Goal: Book appointment/travel/reservation

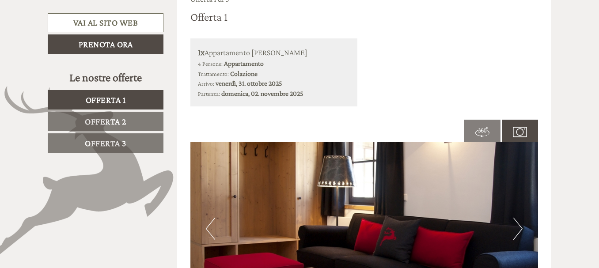
scroll to position [486, 0]
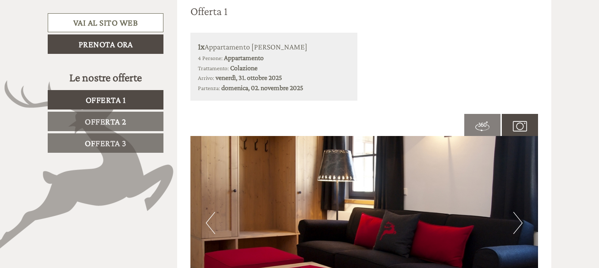
click at [517, 227] on button "Next" at bounding box center [517, 223] width 9 height 22
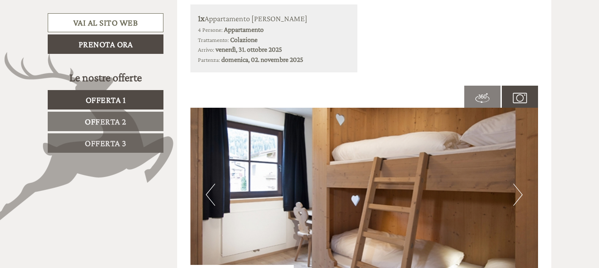
scroll to position [530, 0]
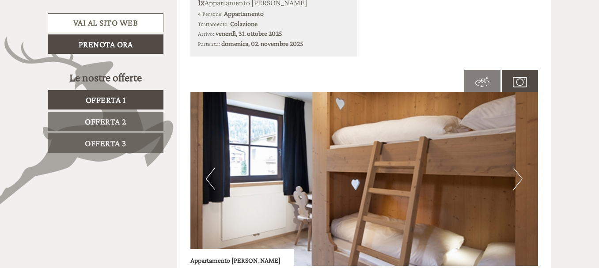
click at [520, 184] on button "Next" at bounding box center [517, 179] width 9 height 22
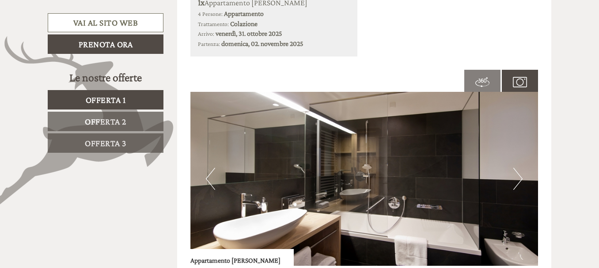
click at [519, 181] on button "Next" at bounding box center [517, 179] width 9 height 22
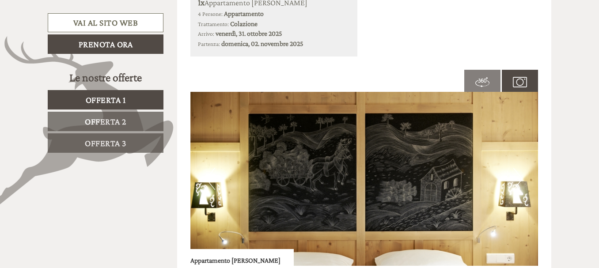
click at [520, 182] on button "Next" at bounding box center [517, 179] width 9 height 22
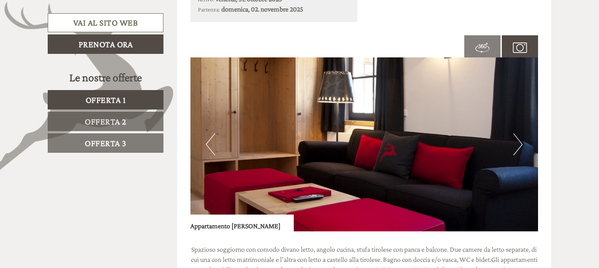
scroll to position [618, 0]
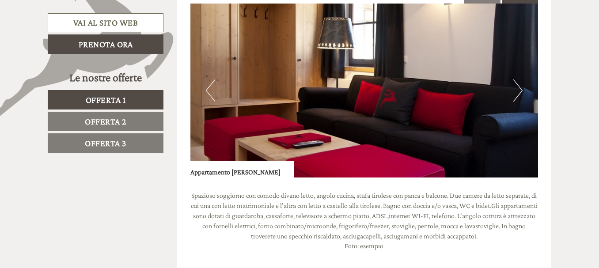
click at [514, 93] on button "Next" at bounding box center [517, 91] width 9 height 22
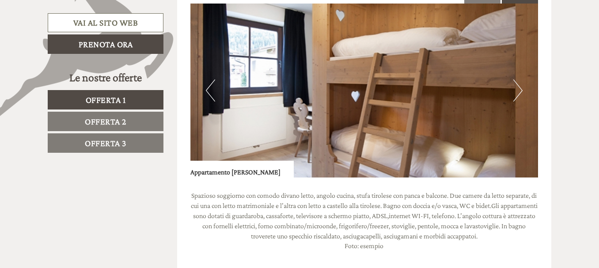
click at [517, 93] on button "Next" at bounding box center [517, 91] width 9 height 22
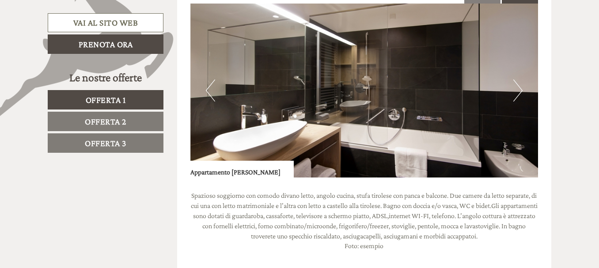
click at [517, 93] on button "Next" at bounding box center [517, 91] width 9 height 22
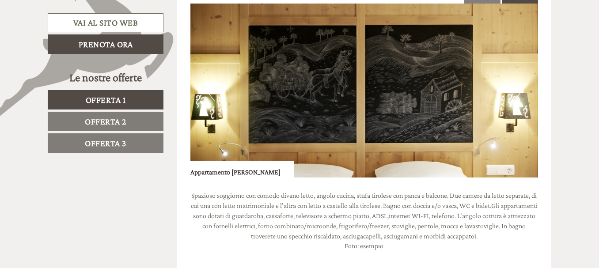
click at [516, 94] on button "Next" at bounding box center [517, 91] width 9 height 22
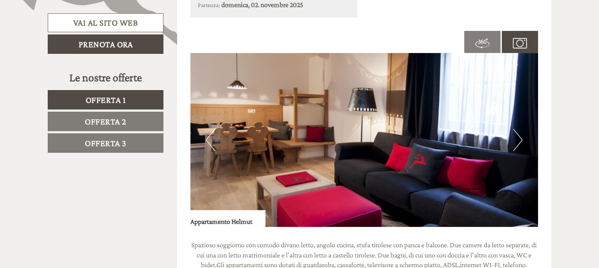
scroll to position [1193, 0]
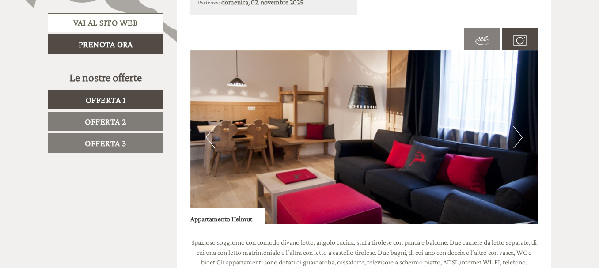
click at [523, 142] on img at bounding box center [364, 137] width 348 height 174
click at [519, 139] on button "Next" at bounding box center [517, 137] width 9 height 22
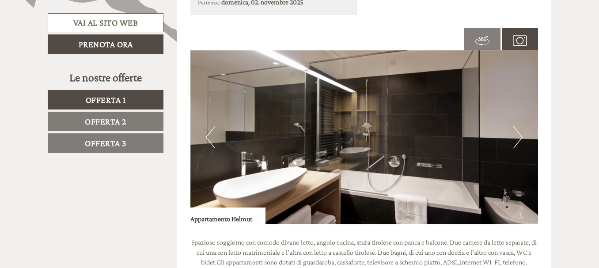
click at [518, 138] on button "Next" at bounding box center [517, 137] width 9 height 22
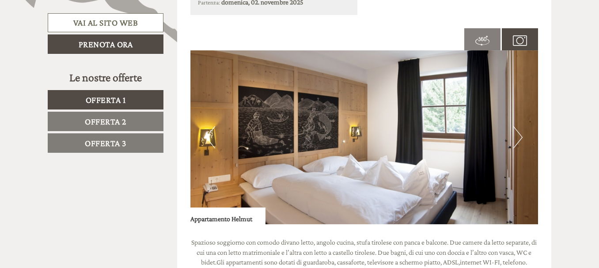
click at [518, 138] on button "Next" at bounding box center [517, 137] width 9 height 22
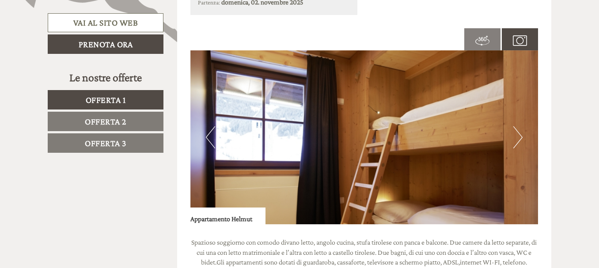
click at [518, 138] on button "Next" at bounding box center [517, 137] width 9 height 22
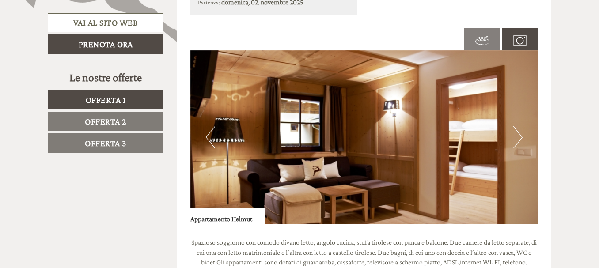
click at [518, 138] on button "Next" at bounding box center [517, 137] width 9 height 22
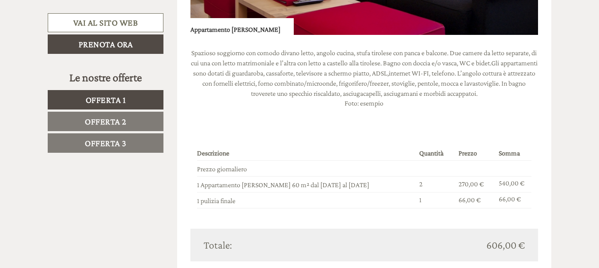
scroll to position [751, 0]
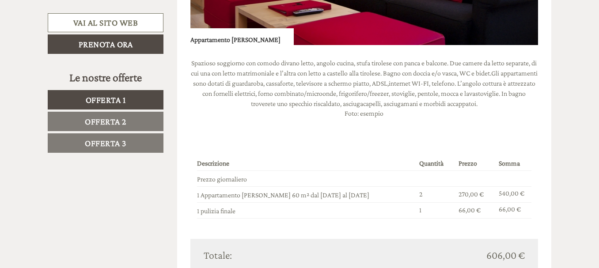
click at [107, 138] on span "Offerta 3" at bounding box center [106, 143] width 42 height 10
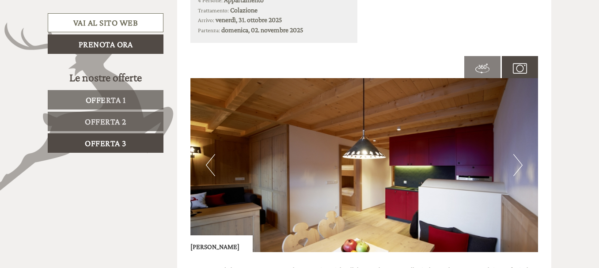
scroll to position [549, 0]
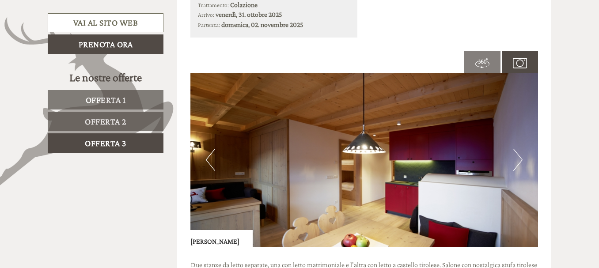
click at [521, 160] on button "Next" at bounding box center [517, 160] width 9 height 22
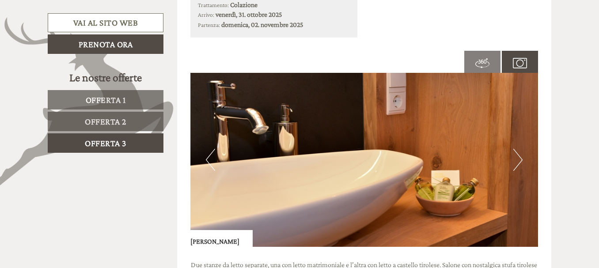
click at [521, 160] on button "Next" at bounding box center [517, 160] width 9 height 22
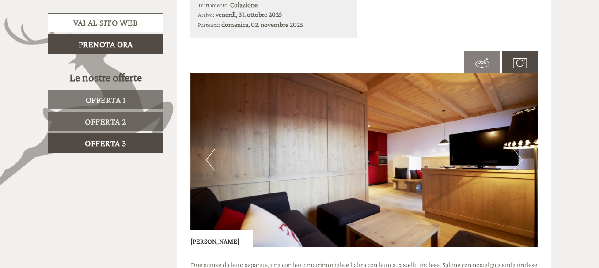
click at [521, 160] on button "Next" at bounding box center [517, 160] width 9 height 22
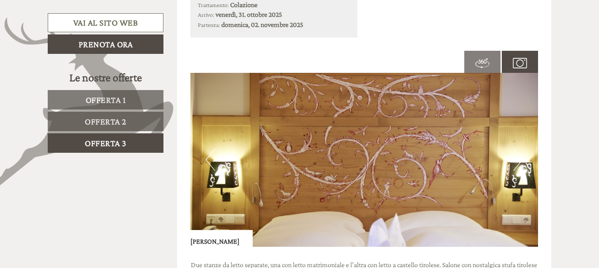
click at [521, 160] on button "Next" at bounding box center [517, 160] width 9 height 22
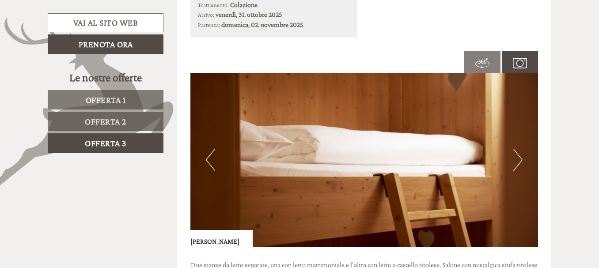
click at [521, 160] on button "Next" at bounding box center [517, 160] width 9 height 22
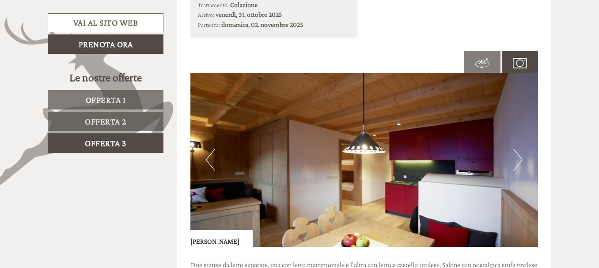
click at [521, 160] on button "Next" at bounding box center [517, 160] width 9 height 22
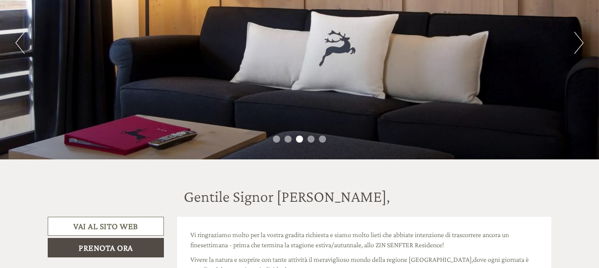
scroll to position [44, 0]
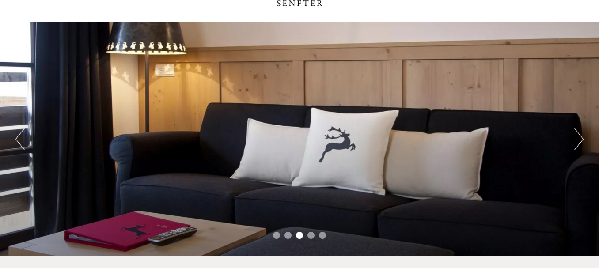
click at [575, 142] on button "Next" at bounding box center [578, 139] width 9 height 22
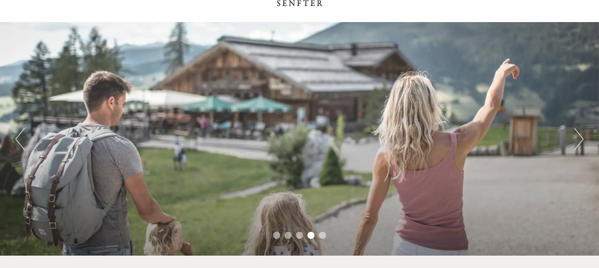
click at [575, 142] on button "Next" at bounding box center [578, 139] width 9 height 22
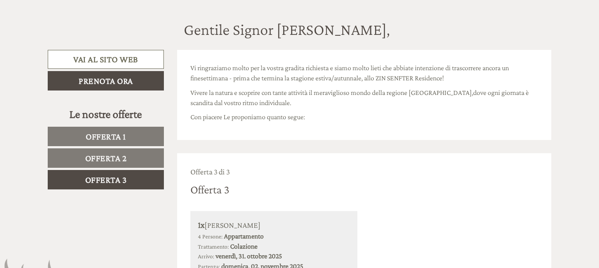
scroll to position [309, 0]
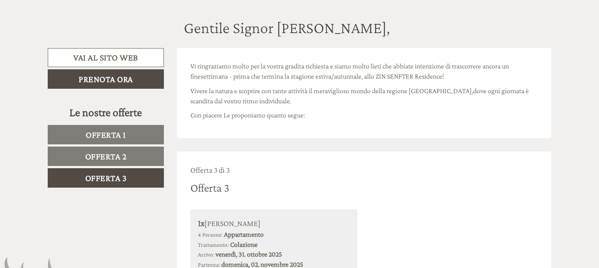
click at [120, 154] on span "Offerta 2" at bounding box center [106, 156] width 42 height 10
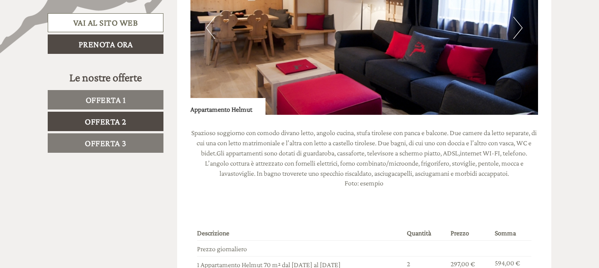
scroll to position [682, 0]
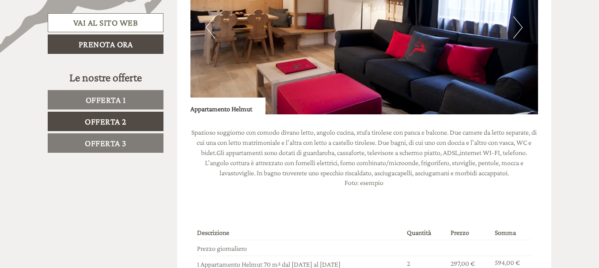
click at [120, 145] on span "Offerta 3" at bounding box center [106, 143] width 42 height 10
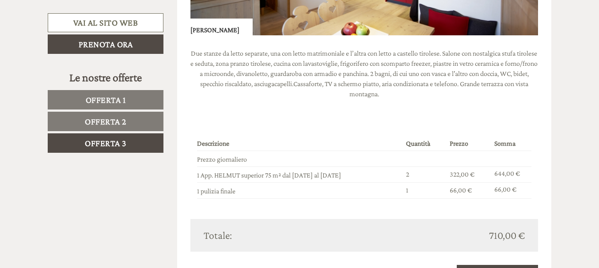
scroll to position [770, 0]
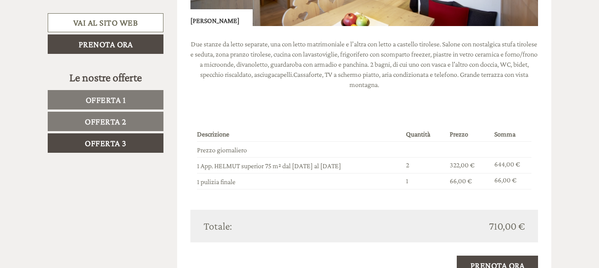
click at [138, 125] on link "Offerta 2" at bounding box center [106, 121] width 116 height 19
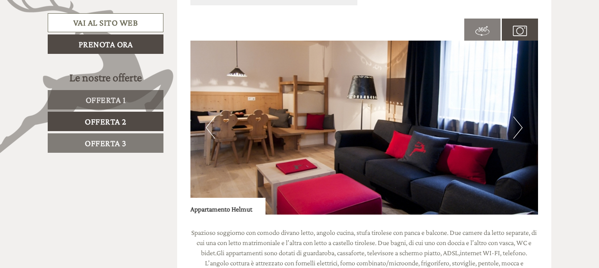
scroll to position [637, 0]
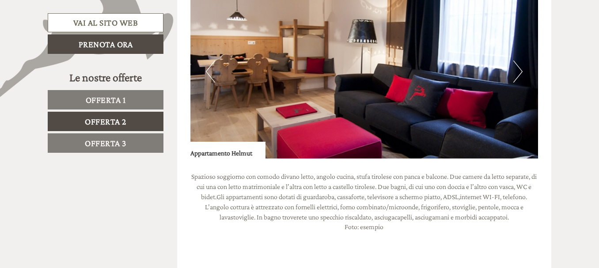
click at [522, 70] on button "Next" at bounding box center [517, 72] width 9 height 22
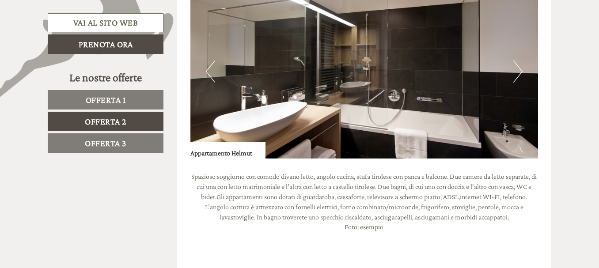
click at [521, 72] on button "Next" at bounding box center [517, 72] width 9 height 22
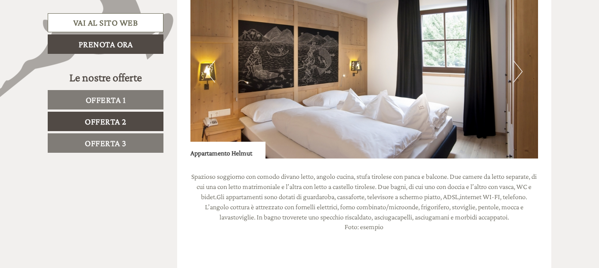
click at [521, 72] on button "Next" at bounding box center [517, 72] width 9 height 22
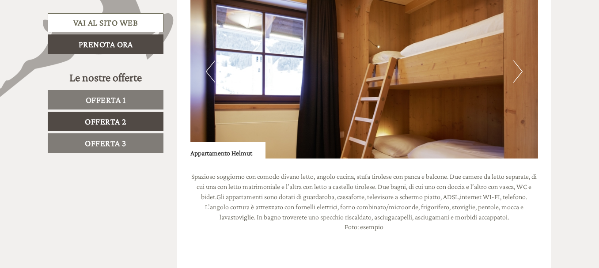
click at [521, 72] on button "Next" at bounding box center [517, 72] width 9 height 22
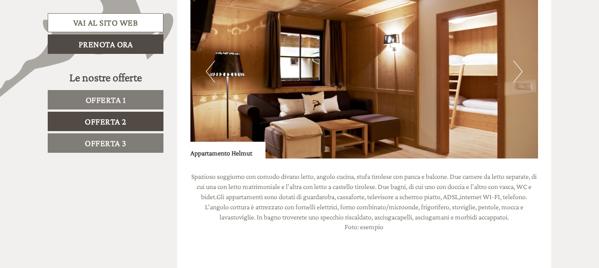
click at [521, 72] on button "Next" at bounding box center [517, 72] width 9 height 22
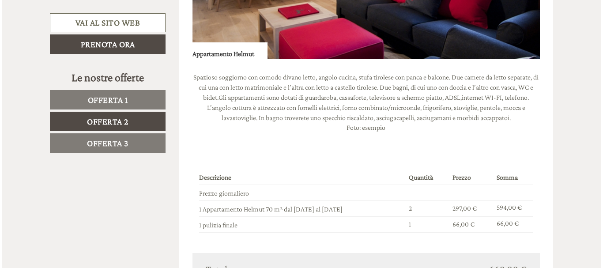
scroll to position [814, 0]
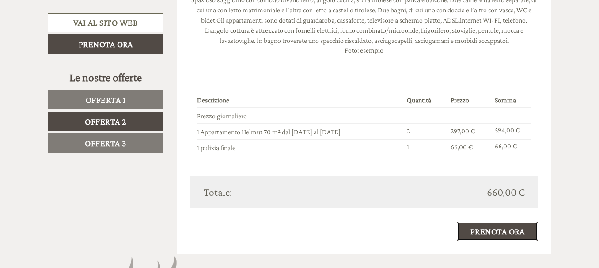
click at [487, 231] on link "Prenota ora" at bounding box center [498, 231] width 82 height 19
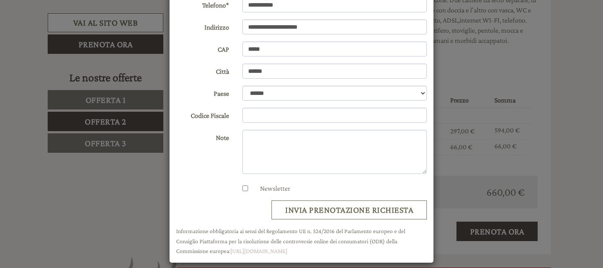
scroll to position [158, 0]
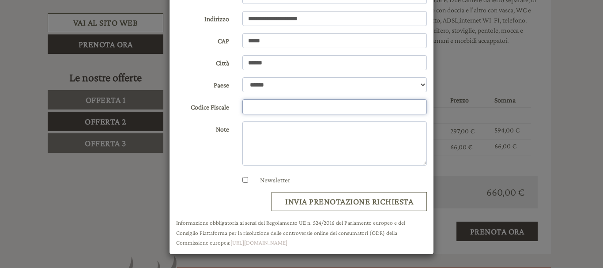
click at [290, 109] on input "Codice Fiscale" at bounding box center [334, 106] width 185 height 15
type input "**********"
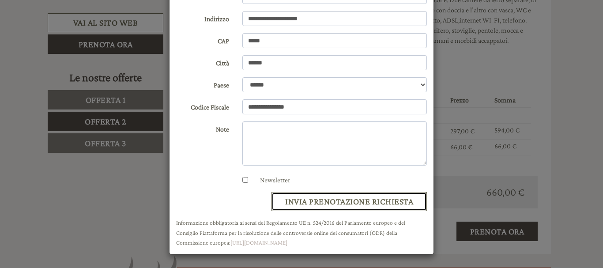
click at [348, 202] on button "invia prenotazione richiesta" at bounding box center [349, 201] width 155 height 19
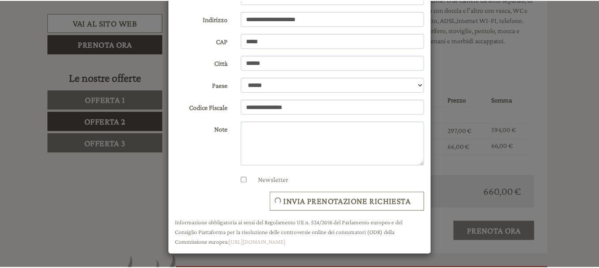
scroll to position [0, 0]
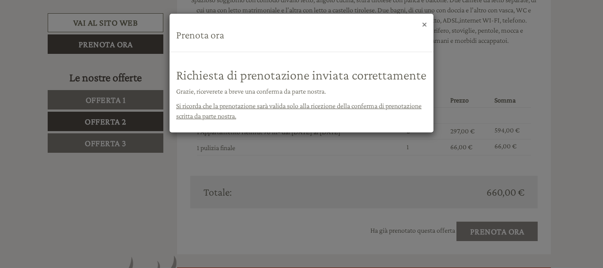
click at [425, 26] on button "×" at bounding box center [424, 23] width 5 height 9
